Goal: Transaction & Acquisition: Obtain resource

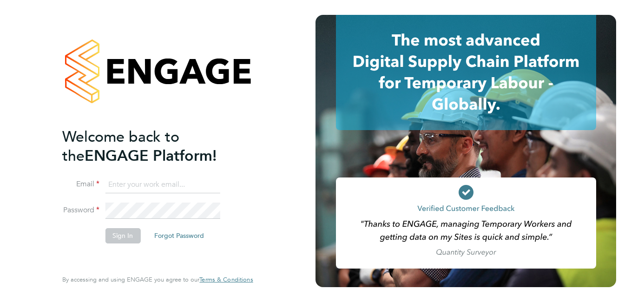
click at [156, 188] on input at bounding box center [162, 185] width 115 height 17
paste input "[EMAIL_ADDRESS][PERSON_NAME][DOMAIN_NAME]"
type input "[EMAIL_ADDRESS][PERSON_NAME][DOMAIN_NAME]"
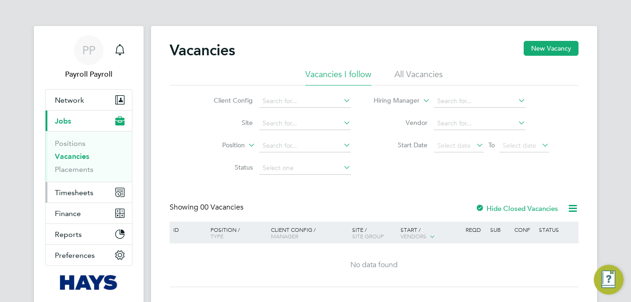
click at [69, 192] on span "Timesheets" at bounding box center [74, 192] width 39 height 9
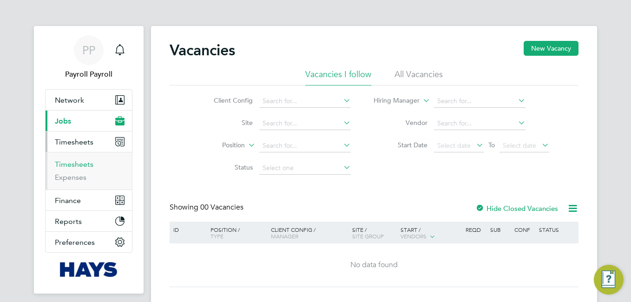
click at [70, 167] on link "Timesheets" at bounding box center [74, 164] width 39 height 9
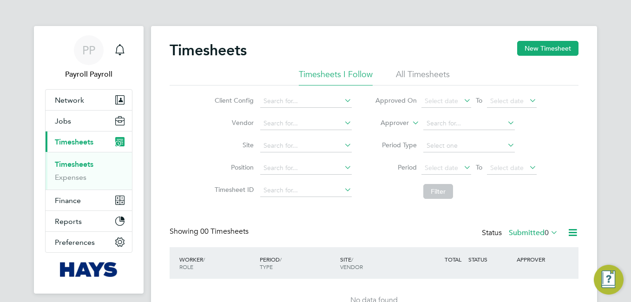
click at [430, 79] on li "All Timesheets" at bounding box center [423, 77] width 54 height 17
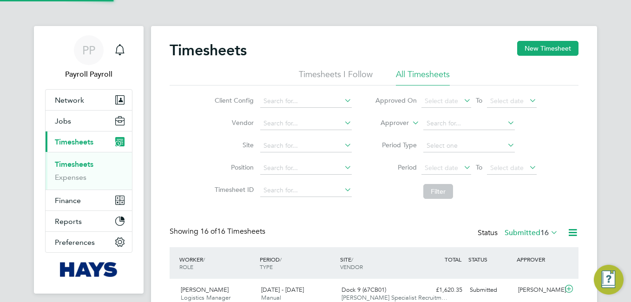
click at [549, 235] on icon at bounding box center [549, 232] width 0 height 13
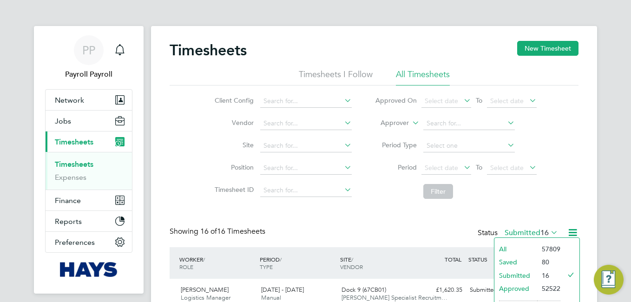
click at [523, 245] on li "All" at bounding box center [516, 249] width 43 height 13
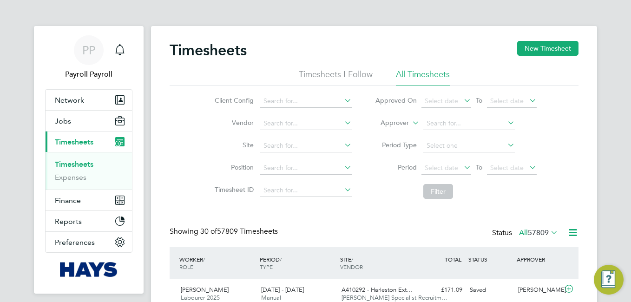
click at [572, 234] on icon at bounding box center [573, 233] width 12 height 12
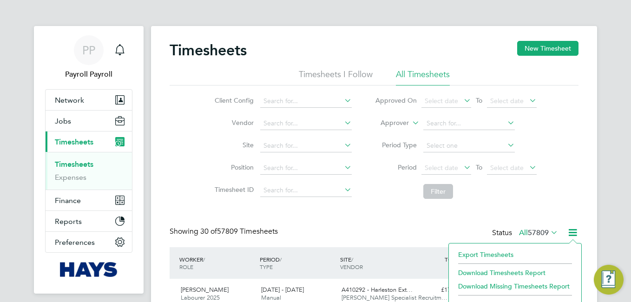
click at [485, 255] on li "Export Timesheets" at bounding box center [515, 254] width 123 height 13
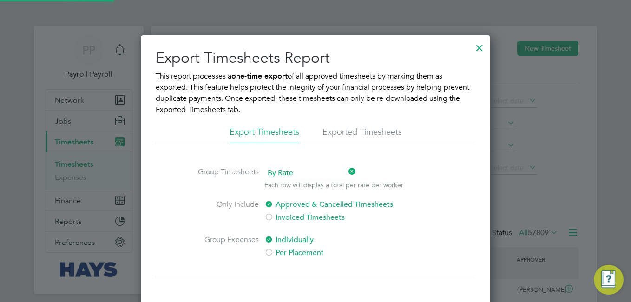
click at [282, 174] on span "By Rate" at bounding box center [311, 173] width 92 height 14
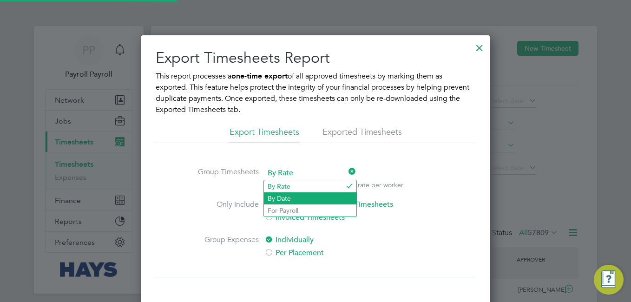
click at [282, 194] on li "By Date" at bounding box center [310, 198] width 93 height 12
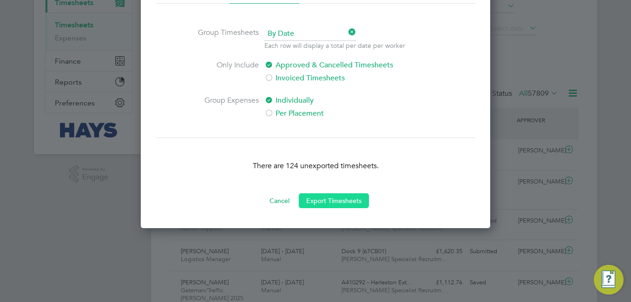
click at [342, 203] on button "Export Timesheets" at bounding box center [334, 200] width 70 height 15
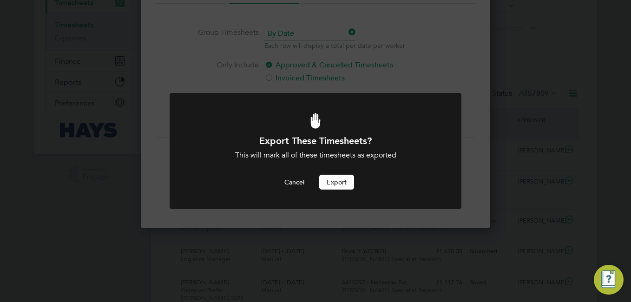
click at [341, 185] on button "Export" at bounding box center [336, 182] width 35 height 15
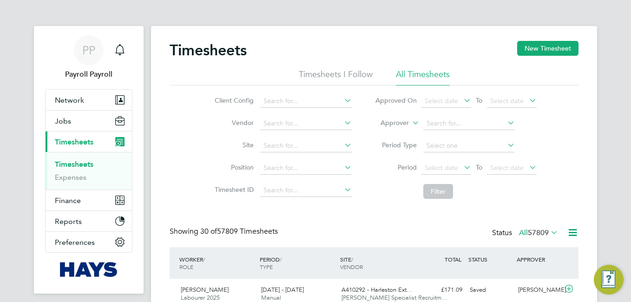
click at [570, 233] on icon at bounding box center [573, 233] width 12 height 12
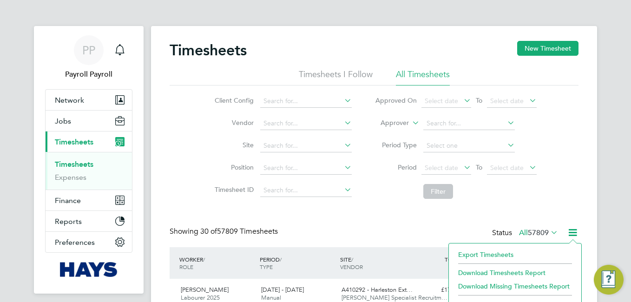
click at [506, 255] on li "Export Timesheets" at bounding box center [515, 254] width 123 height 13
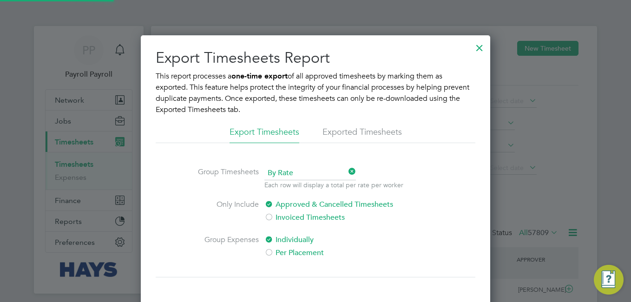
click at [337, 134] on li "Exported Timesheets" at bounding box center [362, 134] width 79 height 17
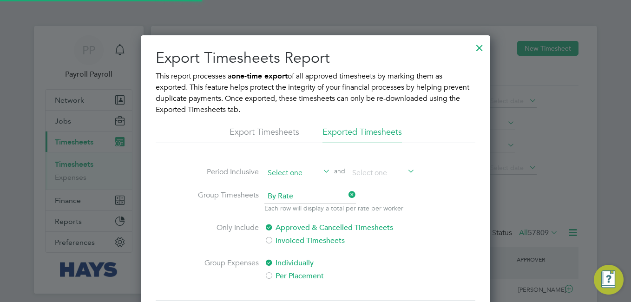
click at [298, 174] on input at bounding box center [298, 173] width 66 height 14
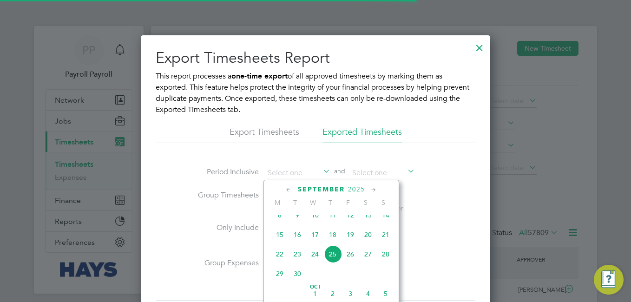
click at [279, 262] on span "22" at bounding box center [280, 254] width 18 height 18
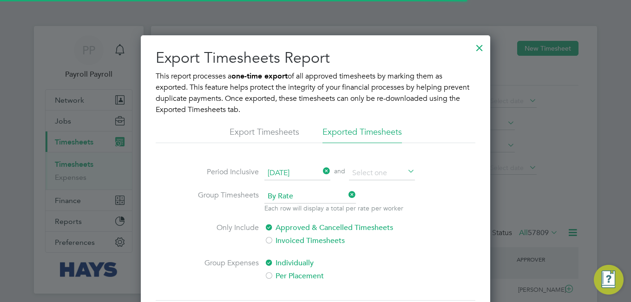
click at [296, 175] on input "22 Sep 2025" at bounding box center [298, 173] width 66 height 14
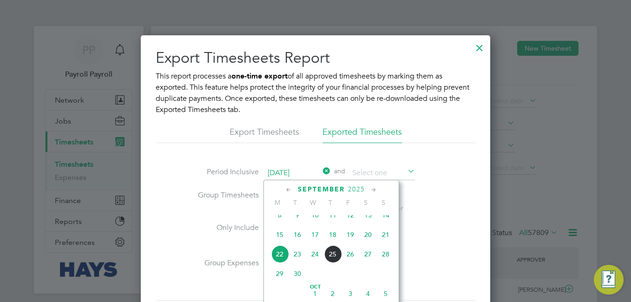
click at [300, 263] on span "23" at bounding box center [298, 254] width 18 height 18
type input "23 Sep 2025"
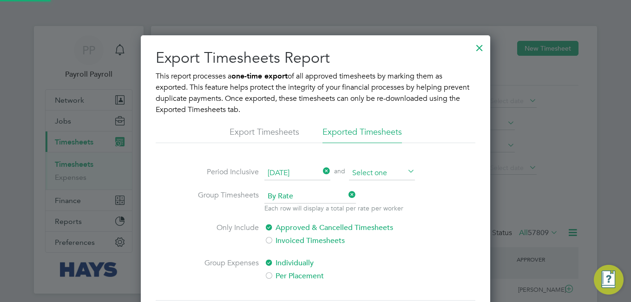
click at [357, 171] on input at bounding box center [382, 173] width 66 height 14
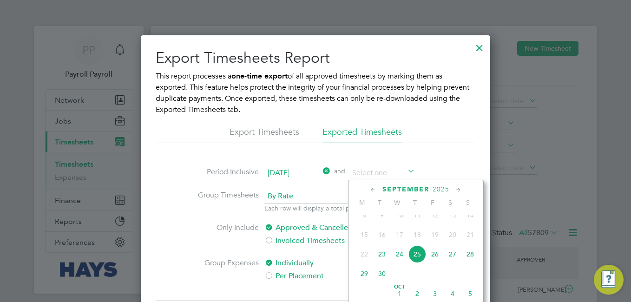
click at [417, 261] on span "25" at bounding box center [418, 254] width 18 height 18
type input "25 Sep 2025"
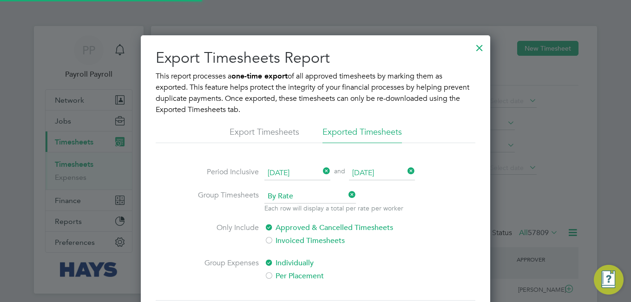
click at [300, 200] on span "By Rate" at bounding box center [311, 197] width 92 height 14
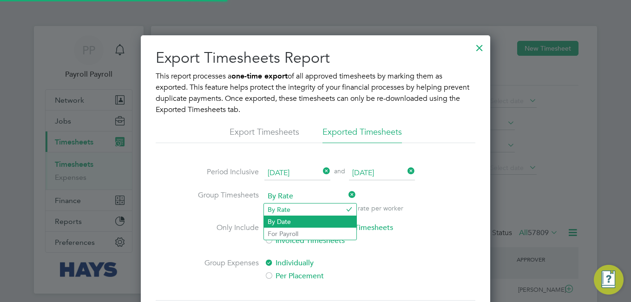
click at [280, 221] on li "By Date" at bounding box center [310, 222] width 93 height 12
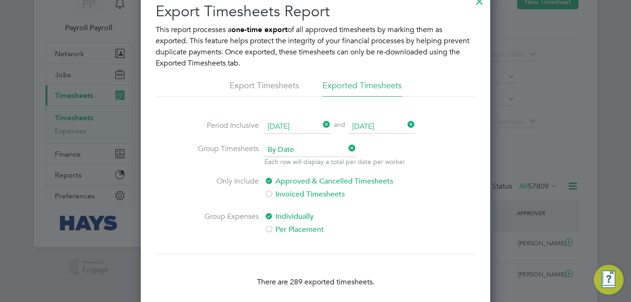
click at [405, 225] on label "Per Placement" at bounding box center [343, 229] width 156 height 11
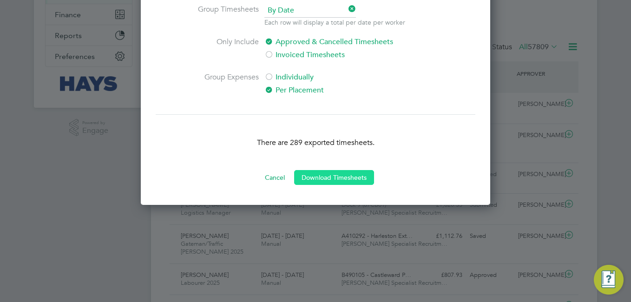
click at [347, 177] on button "Download Timesheets" at bounding box center [334, 177] width 80 height 15
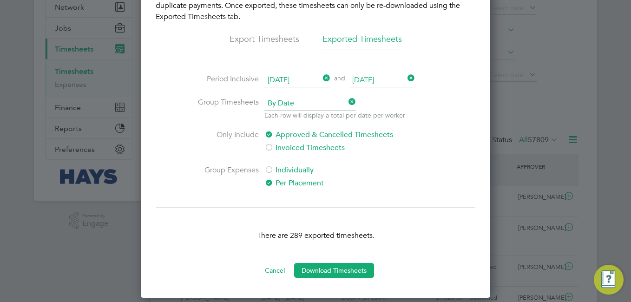
click at [303, 80] on input "23 Sep 2025" at bounding box center [298, 80] width 66 height 14
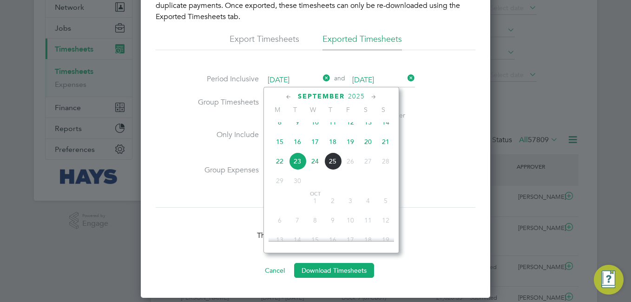
click at [540, 126] on div at bounding box center [315, 151] width 631 height 302
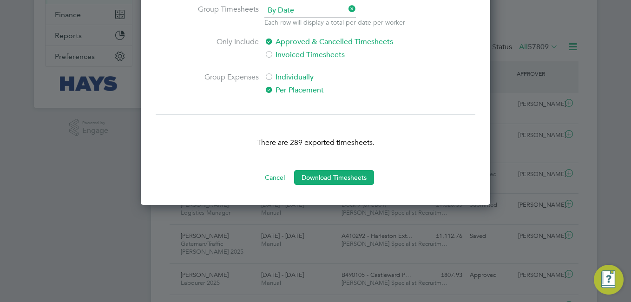
scroll to position [46, 0]
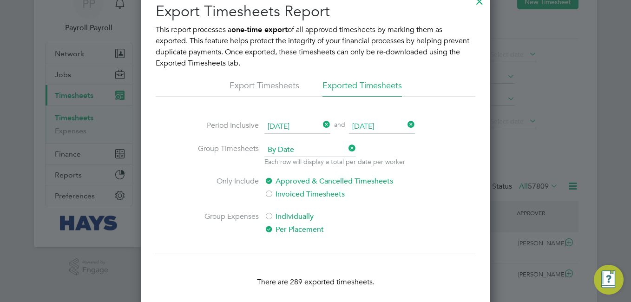
click at [374, 248] on div "Export Timesheets Report This report processes a one-time export of all approve…" at bounding box center [316, 164] width 320 height 324
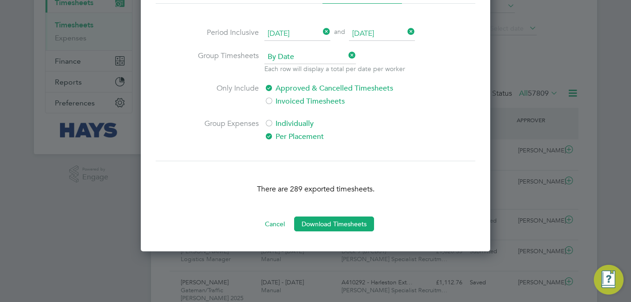
scroll to position [0, 0]
